Goal: Transaction & Acquisition: Purchase product/service

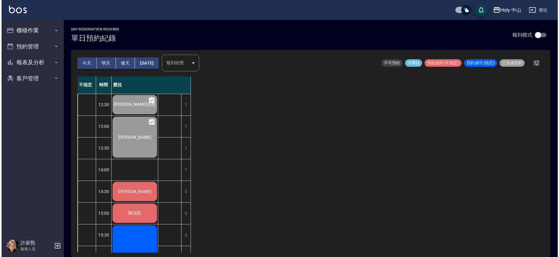
scroll to position [9, 0]
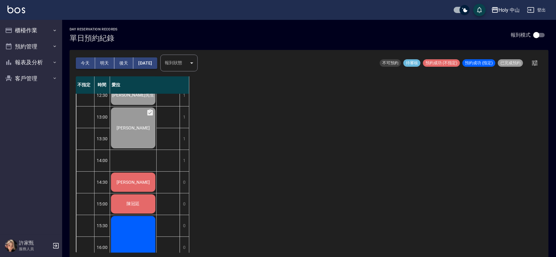
click at [145, 106] on div "[PERSON_NAME]" at bounding box center [133, 95] width 46 height 21
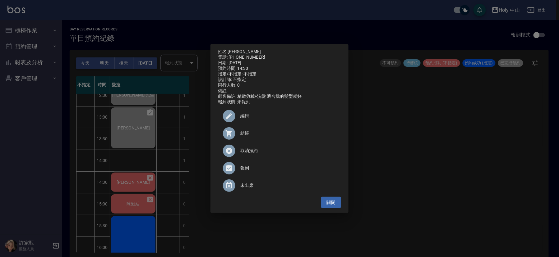
click at [241, 134] on span "結帳" at bounding box center [288, 133] width 96 height 7
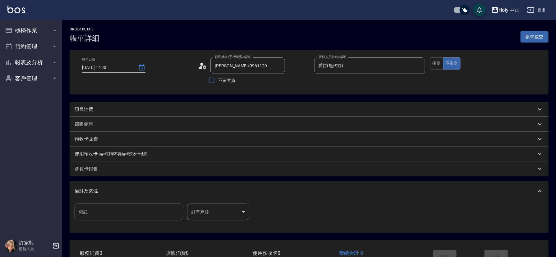
click at [153, 110] on div "項目消費" at bounding box center [305, 109] width 461 height 7
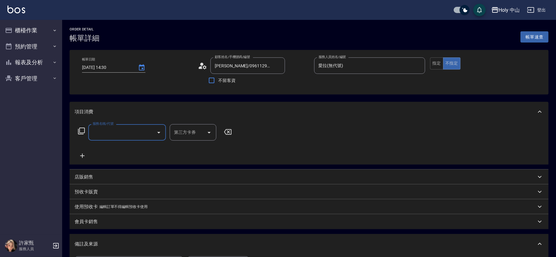
click at [136, 136] on input "服務名稱/代號" at bounding box center [122, 132] width 63 height 11
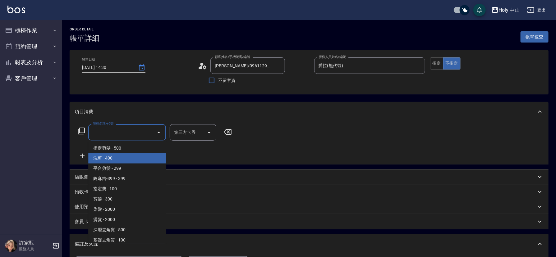
click at [118, 156] on span "洗剪 - 400" at bounding box center [127, 159] width 78 height 10
type input "洗剪(3)"
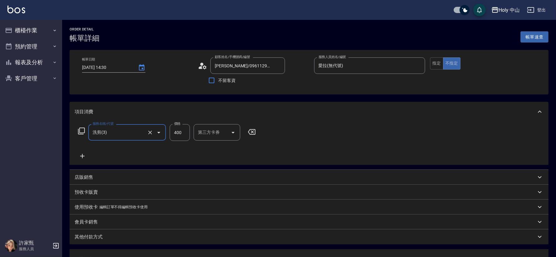
scroll to position [110, 0]
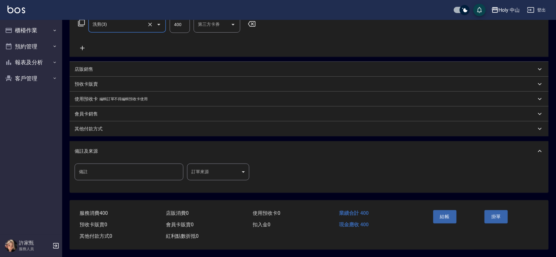
click at [197, 166] on body "Holy 中山 登出 櫃檯作業 打帳單 帳單列表 營業儀表板 現場電腦打卡 預約管理 預約管理 單日預約紀錄 單週預約紀錄 報表及分析 報表目錄 店家日報表 …" at bounding box center [278, 74] width 556 height 365
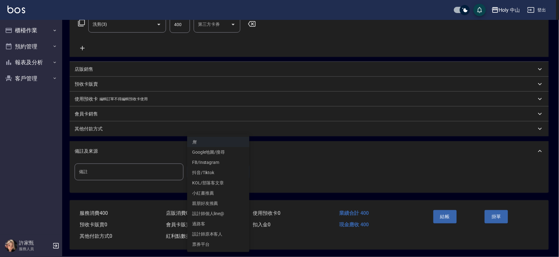
click at [201, 224] on li "過路客" at bounding box center [218, 224] width 62 height 10
type input "過路客"
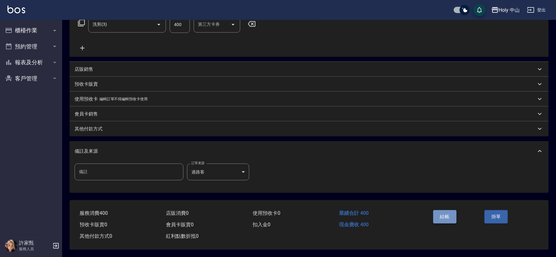
click at [437, 212] on button "結帳" at bounding box center [444, 216] width 23 height 13
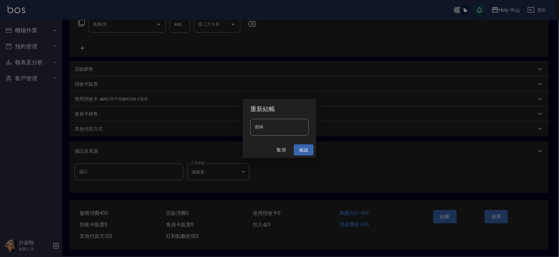
click at [302, 149] on button "確認" at bounding box center [304, 150] width 20 height 11
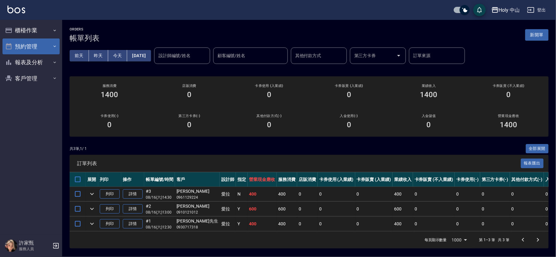
click at [36, 47] on button "預約管理" at bounding box center [30, 47] width 57 height 16
